Goal: Task Accomplishment & Management: Use online tool/utility

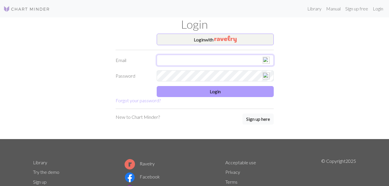
type input "[EMAIL_ADDRESS][DOMAIN_NAME]"
click at [212, 91] on button "Login" at bounding box center [215, 91] width 117 height 11
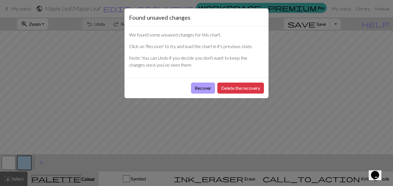
click at [202, 87] on button "Recover" at bounding box center [203, 87] width 24 height 11
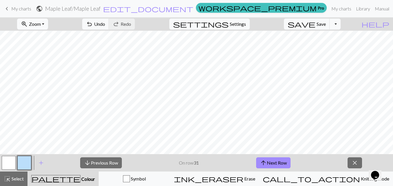
click at [48, 25] on button "zoom_in Zoom Zoom" at bounding box center [32, 24] width 31 height 11
click at [40, 89] on button "150%" at bounding box center [40, 87] width 46 height 9
click at [281, 162] on button "arrow_upward Next Row" at bounding box center [273, 162] width 34 height 11
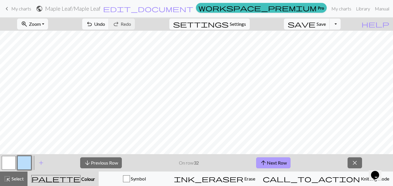
click at [273, 166] on button "arrow_upward Next Row" at bounding box center [273, 162] width 34 height 11
click at [285, 162] on button "arrow_upward Next Row" at bounding box center [273, 162] width 34 height 11
click at [286, 161] on button "arrow_upward Next Row" at bounding box center [273, 162] width 34 height 11
